Goal: Navigation & Orientation: Understand site structure

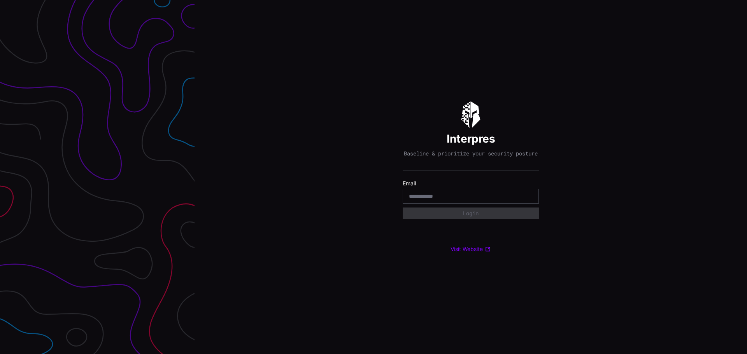
type input "**********"
click at [440, 200] on input "email" at bounding box center [471, 196] width 124 height 7
type input "**********"
click at [457, 215] on button "Login" at bounding box center [471, 213] width 126 height 11
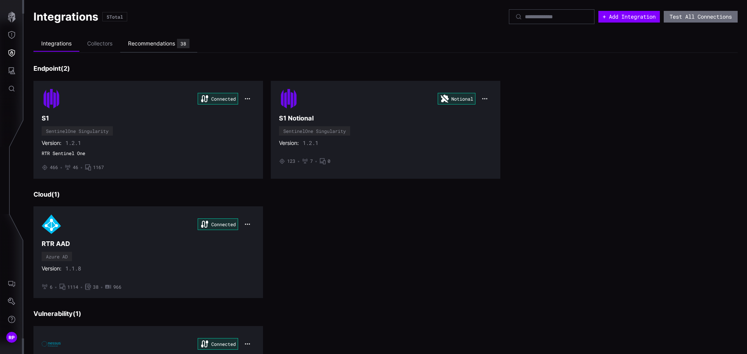
click at [139, 45] on div "Recommendations" at bounding box center [151, 43] width 47 height 7
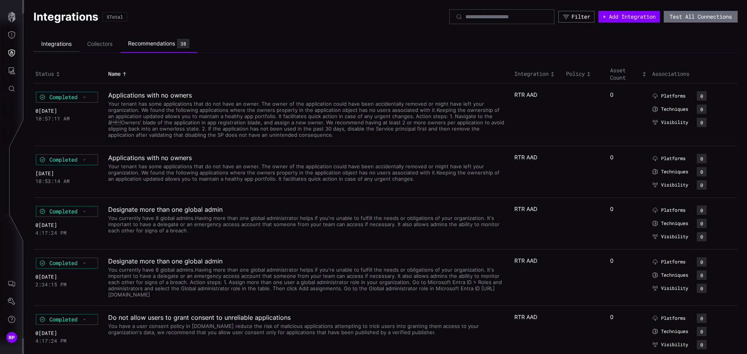
click at [56, 43] on li "Integrations" at bounding box center [56, 44] width 46 height 15
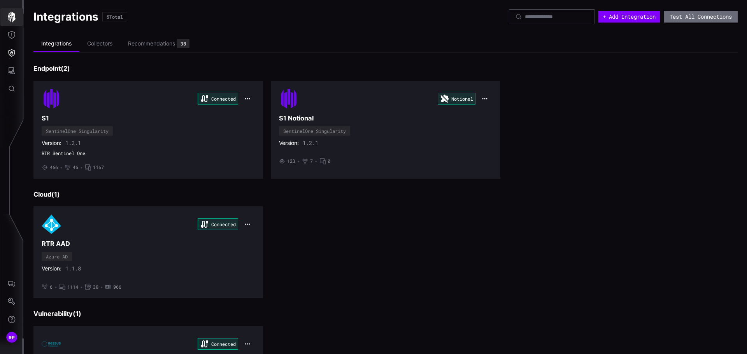
click at [15, 18] on icon "button" at bounding box center [12, 17] width 8 height 11
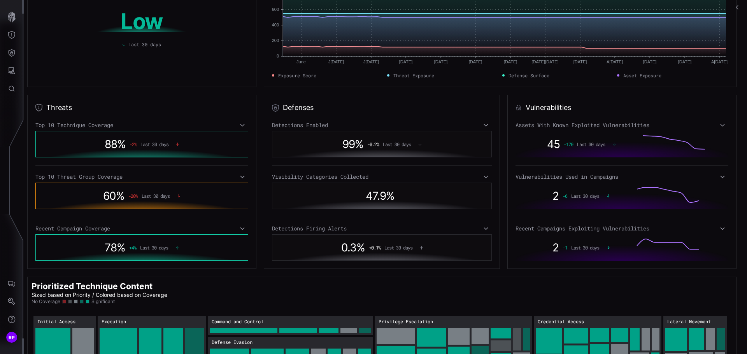
scroll to position [58, 0]
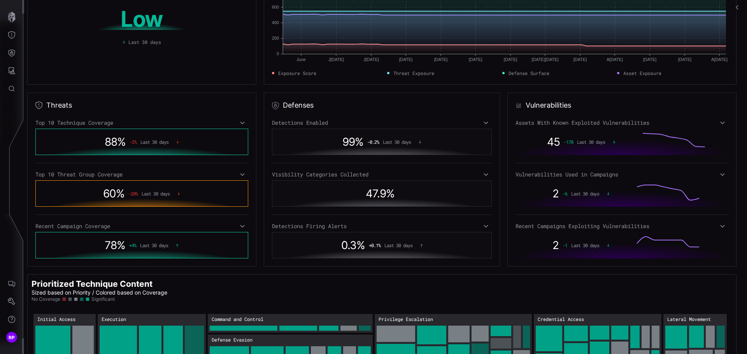
click at [240, 174] on icon at bounding box center [242, 175] width 5 height 6
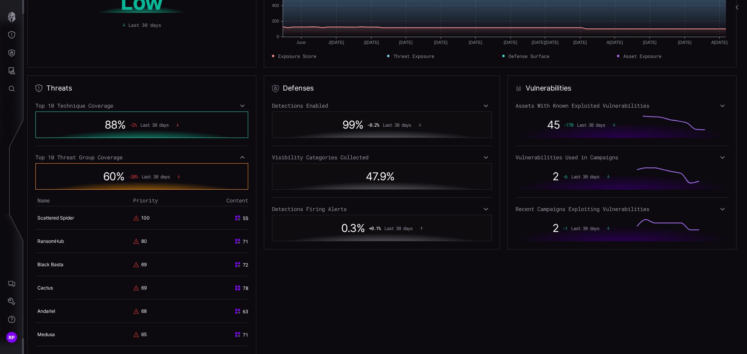
scroll to position [78, 0]
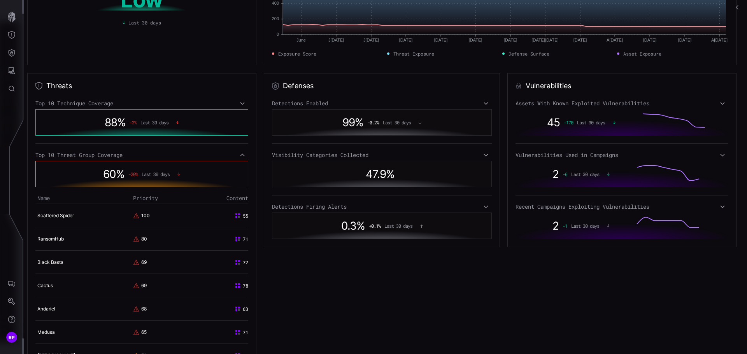
click at [242, 153] on icon at bounding box center [242, 155] width 5 height 6
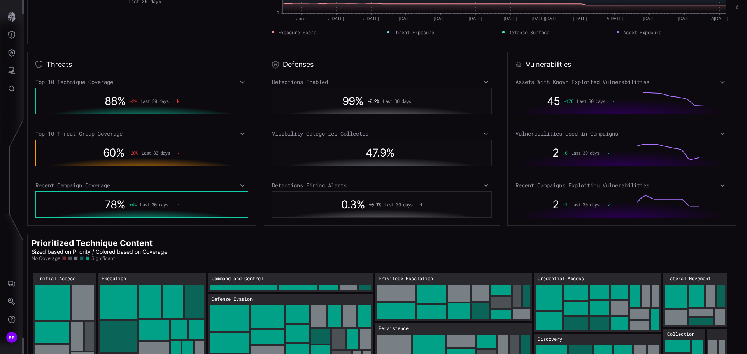
scroll to position [97, 0]
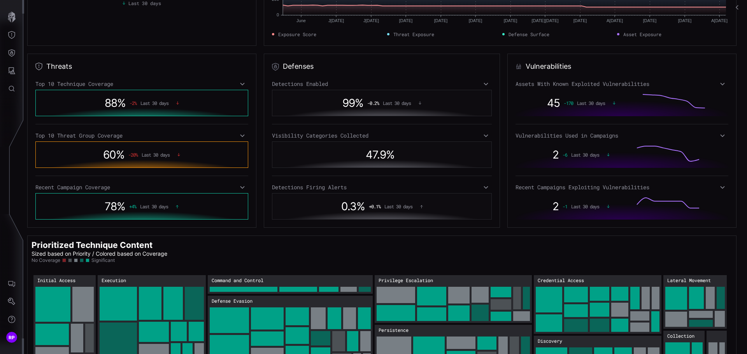
click at [483, 188] on icon at bounding box center [485, 187] width 5 height 6
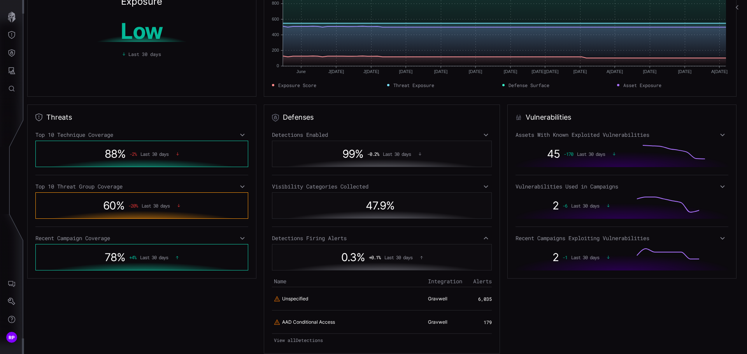
scroll to position [0, 0]
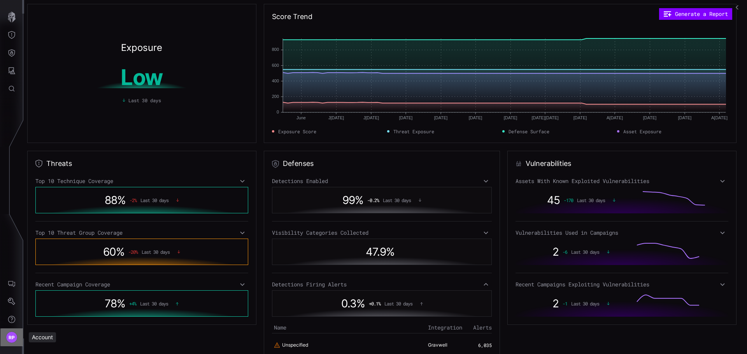
click at [11, 339] on span "RP" at bounding box center [12, 338] width 7 height 8
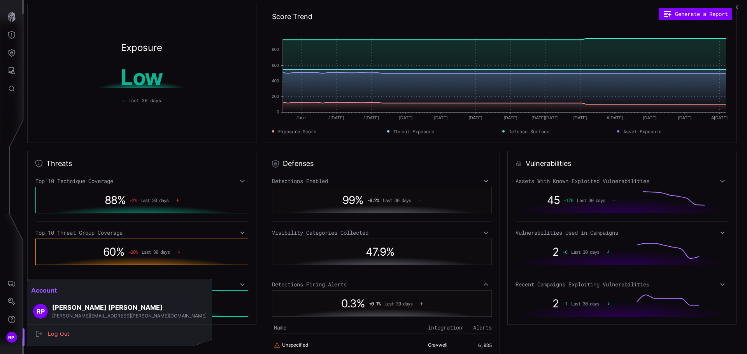
click at [39, 312] on span "RP" at bounding box center [41, 312] width 8 height 8
click at [69, 307] on h3 "[PERSON_NAME]" at bounding box center [129, 308] width 154 height 8
click at [155, 341] on div at bounding box center [373, 177] width 747 height 354
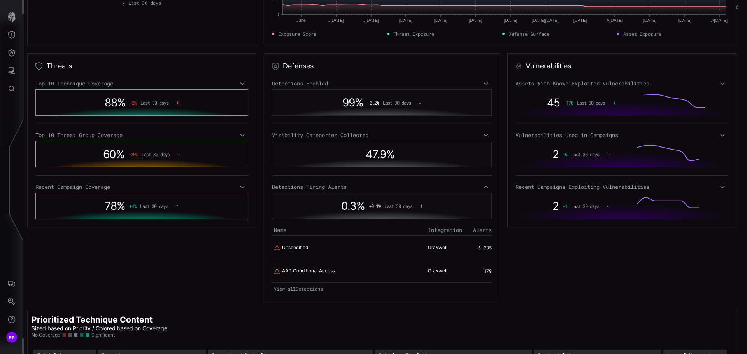
scroll to position [78, 0]
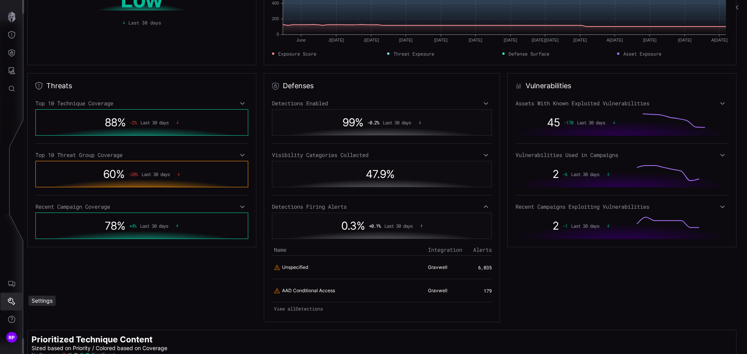
click at [12, 301] on icon "Settings" at bounding box center [12, 302] width 8 height 8
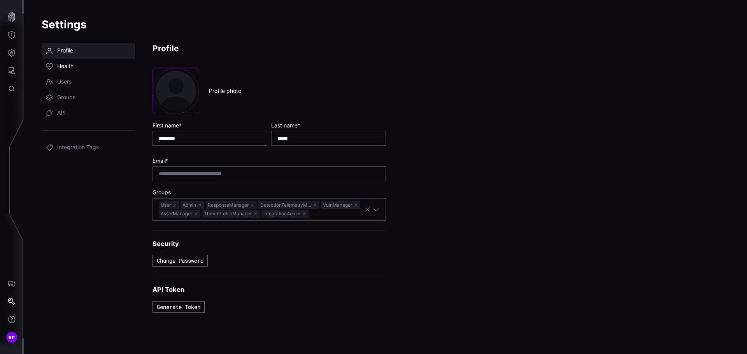
click at [71, 64] on span "Health" at bounding box center [65, 67] width 16 height 8
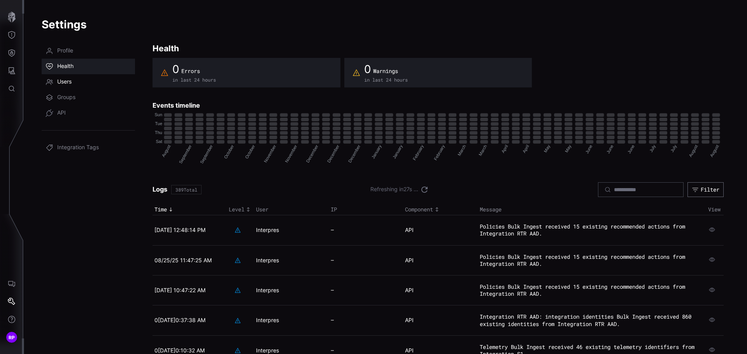
click at [64, 80] on span "Users" at bounding box center [64, 82] width 14 height 8
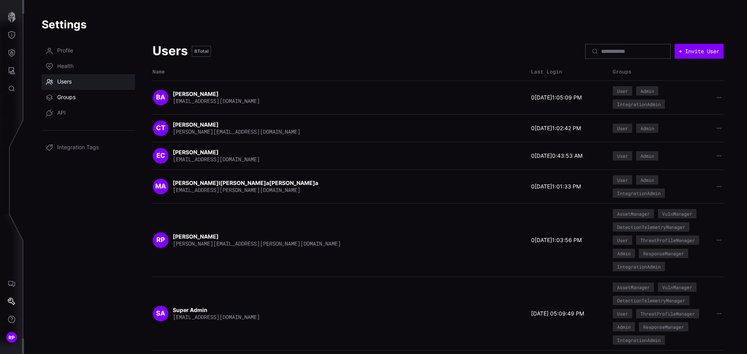
click at [66, 98] on span "Groups" at bounding box center [66, 98] width 18 height 8
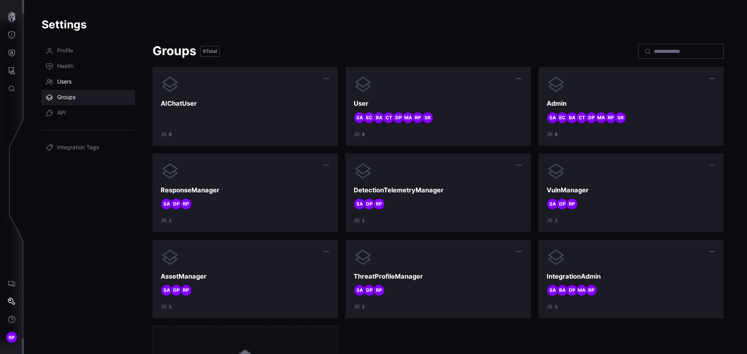
click at [67, 80] on span "Users" at bounding box center [64, 82] width 14 height 8
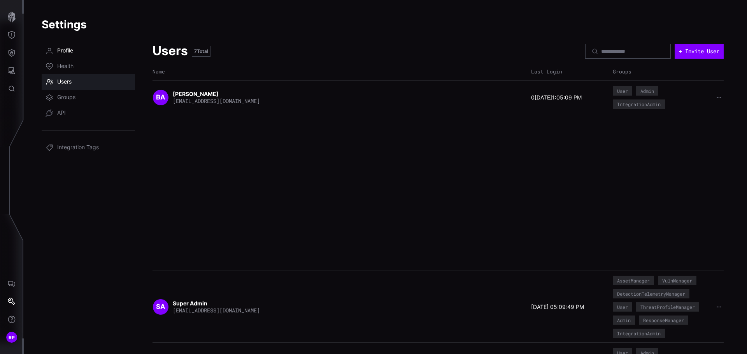
click at [67, 51] on span "Profile" at bounding box center [65, 51] width 16 height 8
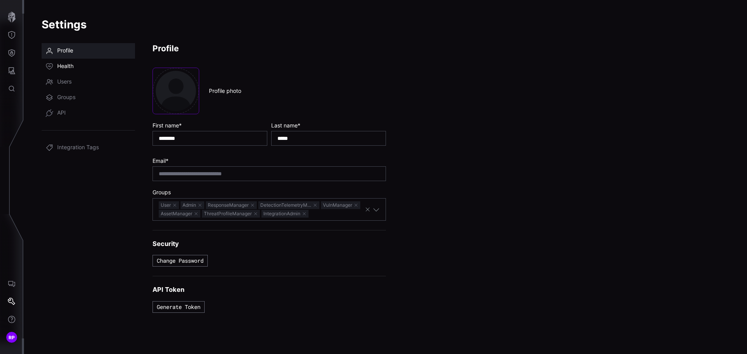
click at [63, 67] on span "Health" at bounding box center [65, 67] width 16 height 8
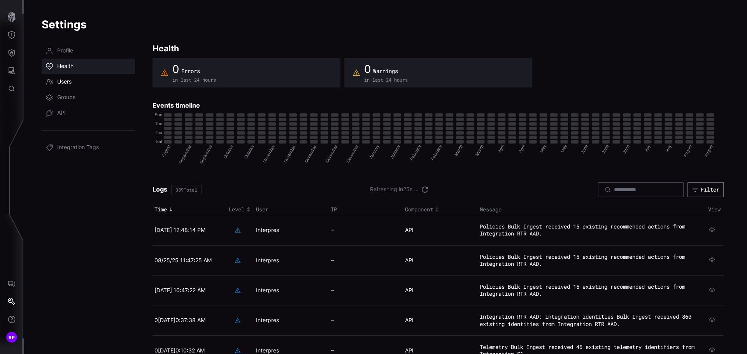
click at [61, 80] on span "Users" at bounding box center [64, 82] width 14 height 8
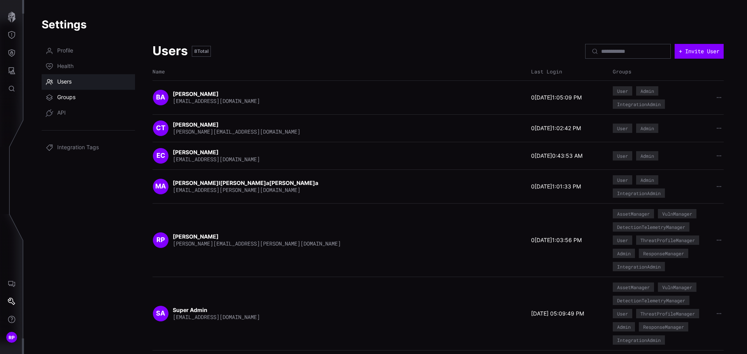
click at [62, 97] on span "Groups" at bounding box center [66, 98] width 18 height 8
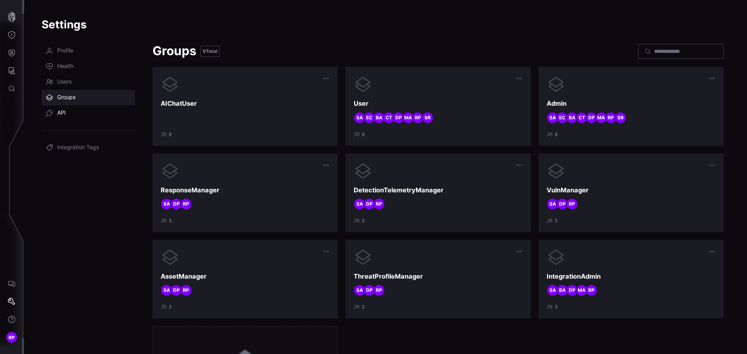
click at [60, 112] on span "API" at bounding box center [61, 113] width 9 height 8
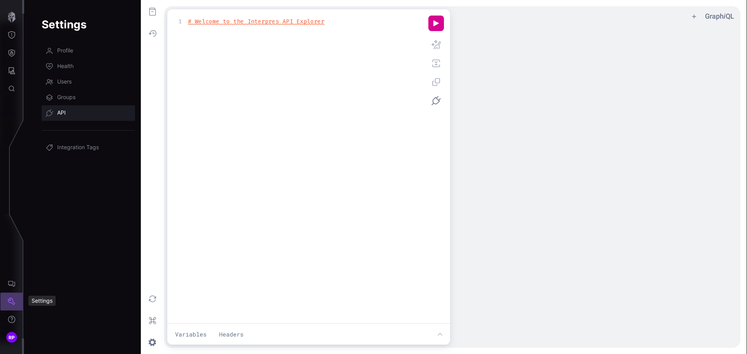
click at [9, 302] on icon "Settings" at bounding box center [12, 302] width 8 height 8
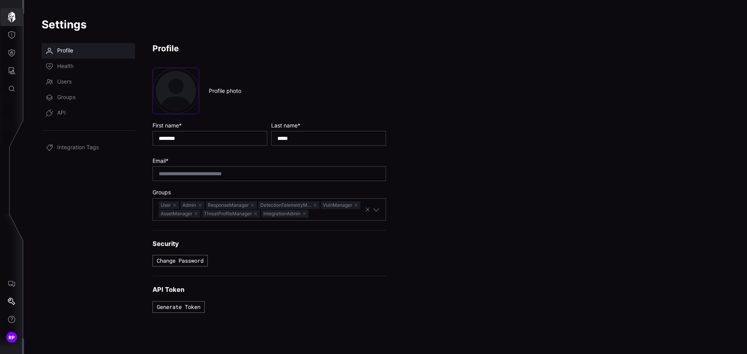
click at [9, 17] on icon "button" at bounding box center [12, 17] width 8 height 11
